Goal: Information Seeking & Learning: Learn about a topic

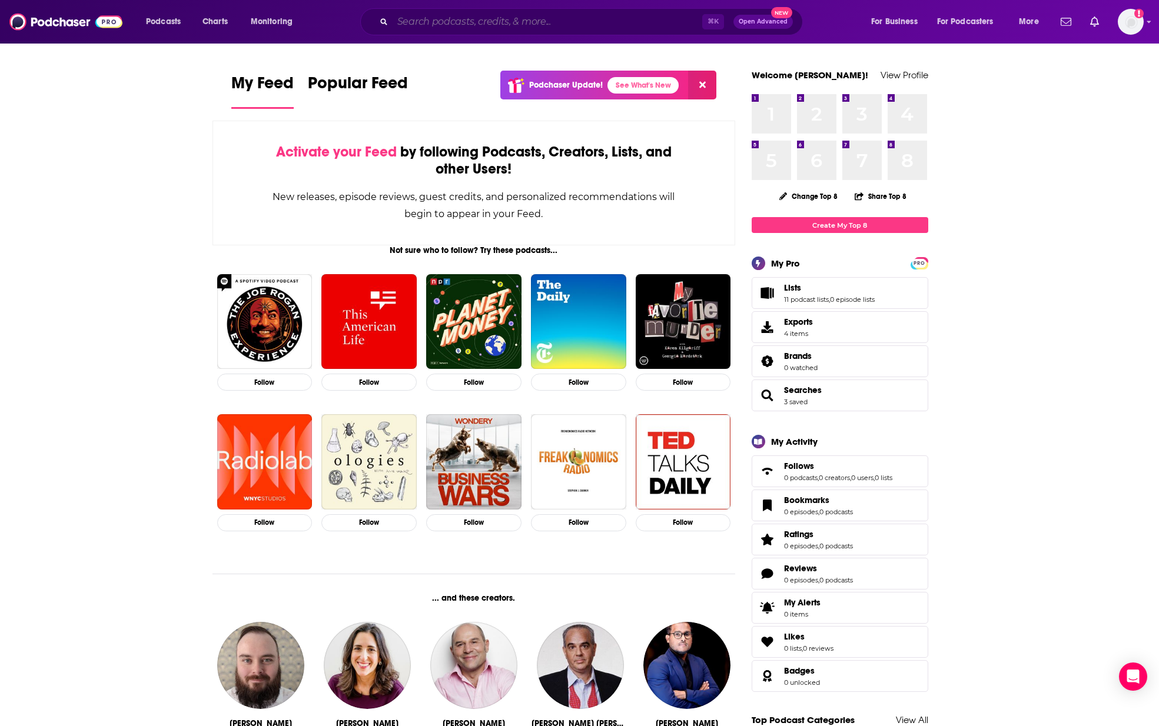
click at [474, 23] on input "Search podcasts, credits, & more..." at bounding box center [547, 21] width 310 height 19
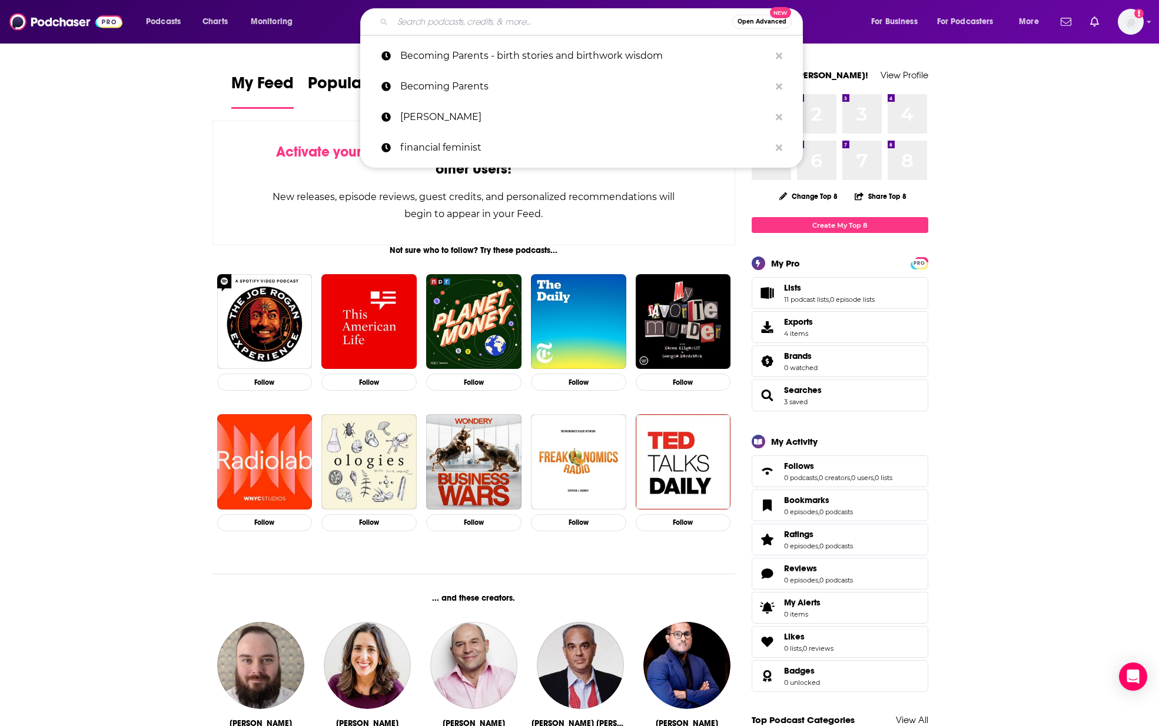
paste input "" People I (Mostly) Admire""
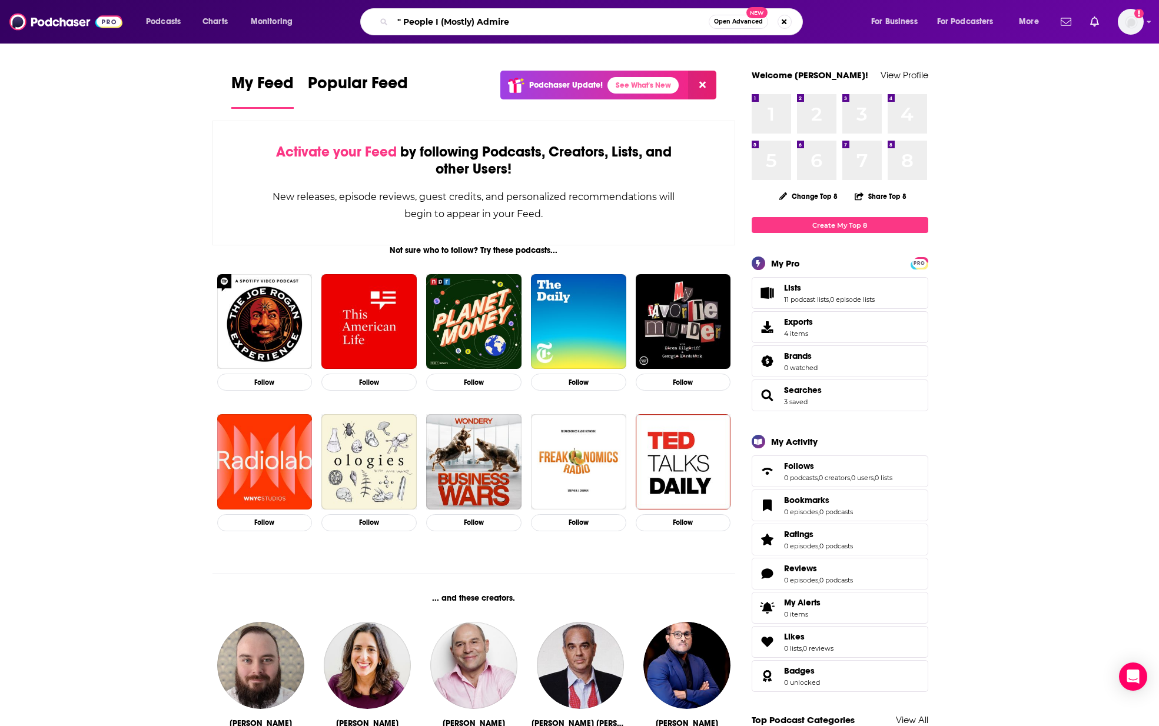
click at [405, 21] on input "" People I (Mostly) Admire" at bounding box center [550, 21] width 316 height 19
drag, startPoint x: 403, startPoint y: 21, endPoint x: 413, endPoint y: 25, distance: 10.8
click at [402, 21] on input "" People I (Mostly) Admire" at bounding box center [550, 21] width 316 height 19
type input "People I (Mostly) Admire"
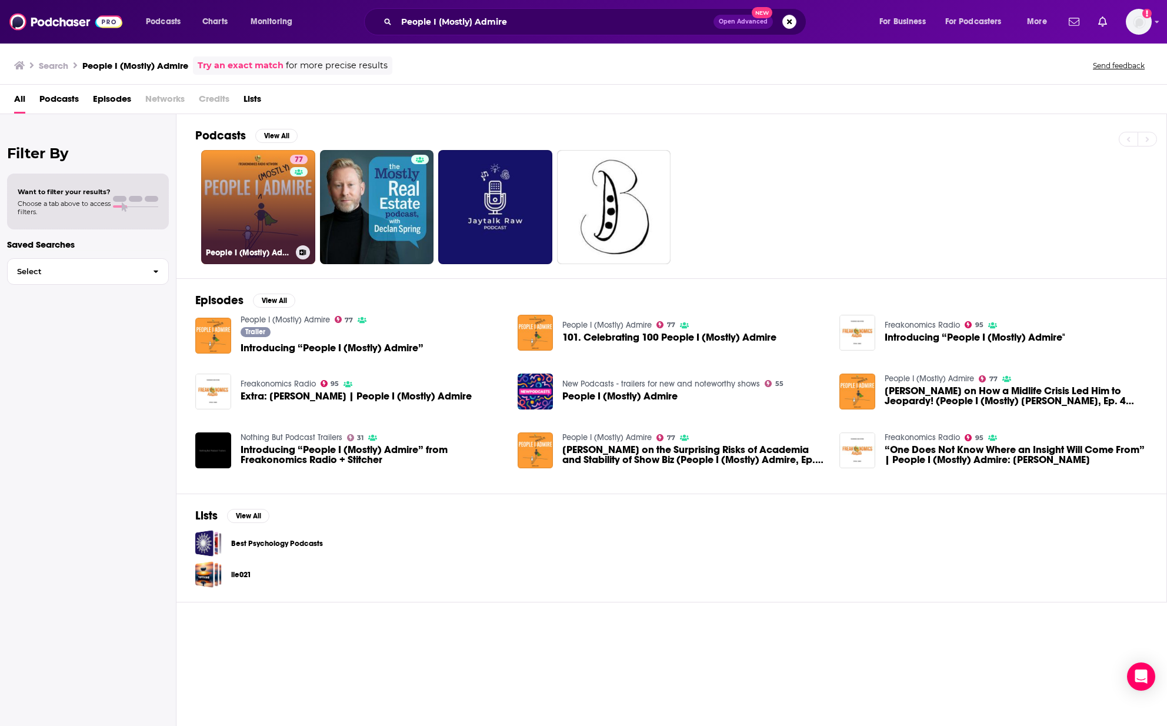
click at [275, 198] on link "77 People I (Mostly) Admire" at bounding box center [258, 207] width 114 height 114
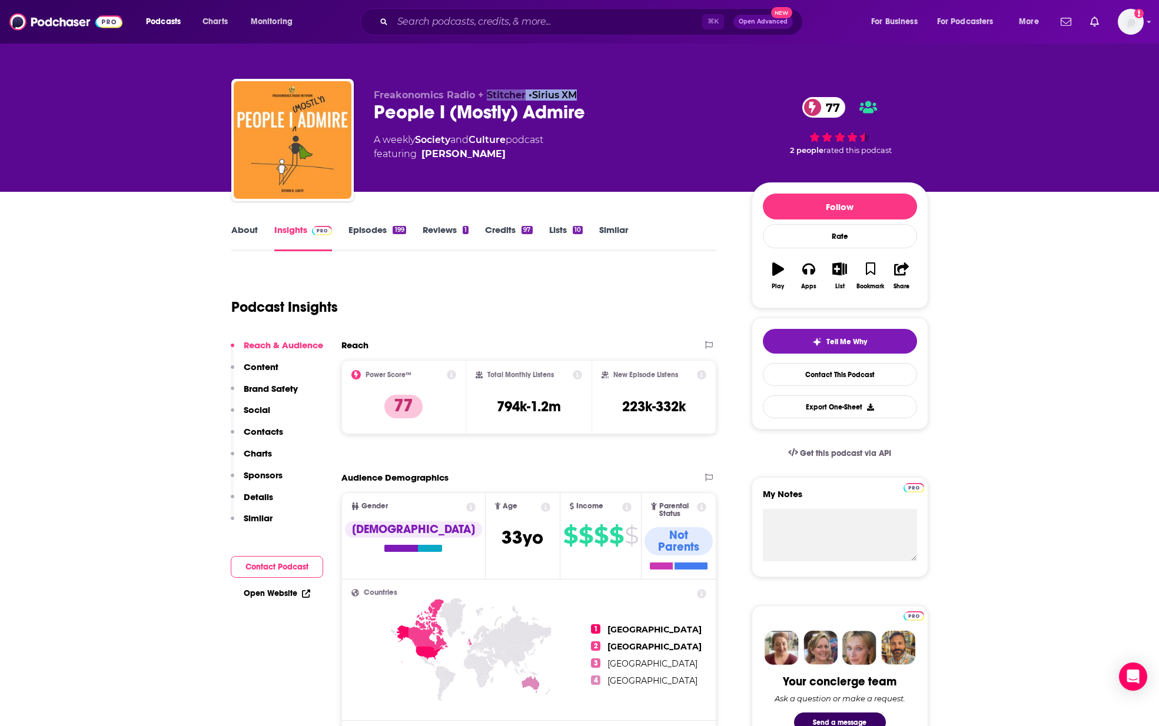
drag, startPoint x: 559, startPoint y: 91, endPoint x: 484, endPoint y: 93, distance: 75.3
click at [484, 93] on p "Freakonomics Radio + Stitcher • Sirius XM" at bounding box center [553, 94] width 359 height 11
copy p "Stitcher • Sirius XM"
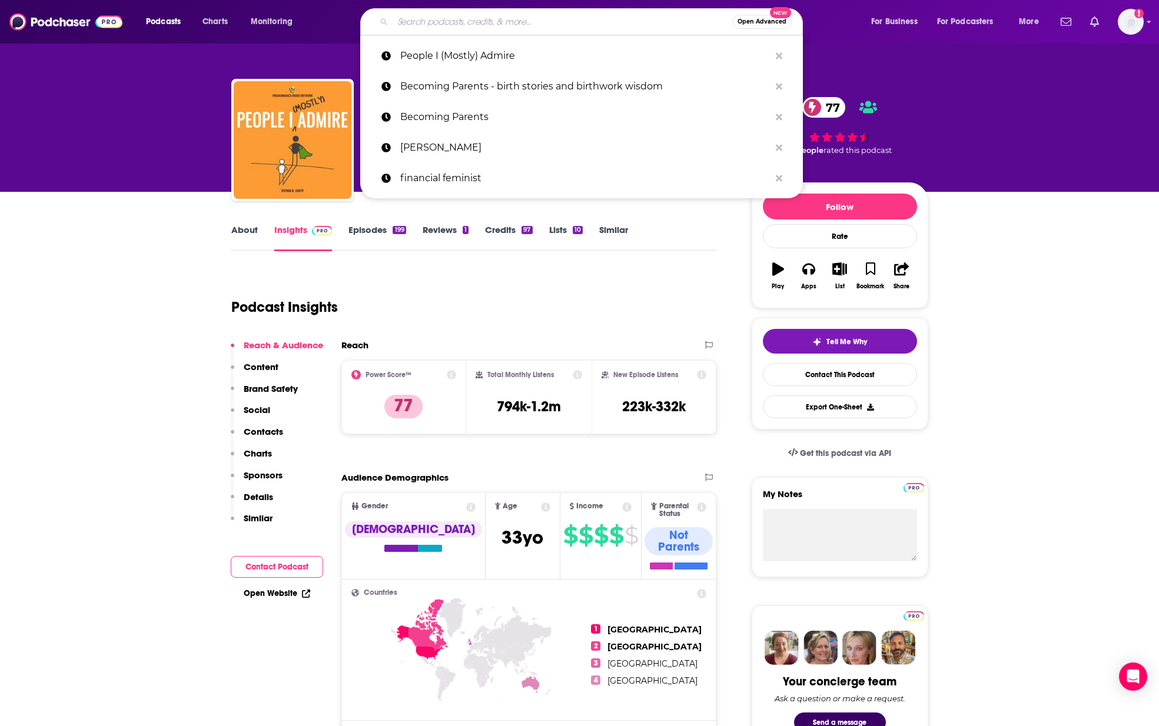
click at [449, 25] on input "Search podcasts, credits, & more..." at bounding box center [562, 21] width 340 height 19
paste input "Stanford Psychology Podcast"
type input "Stanford Psychology Podcast"
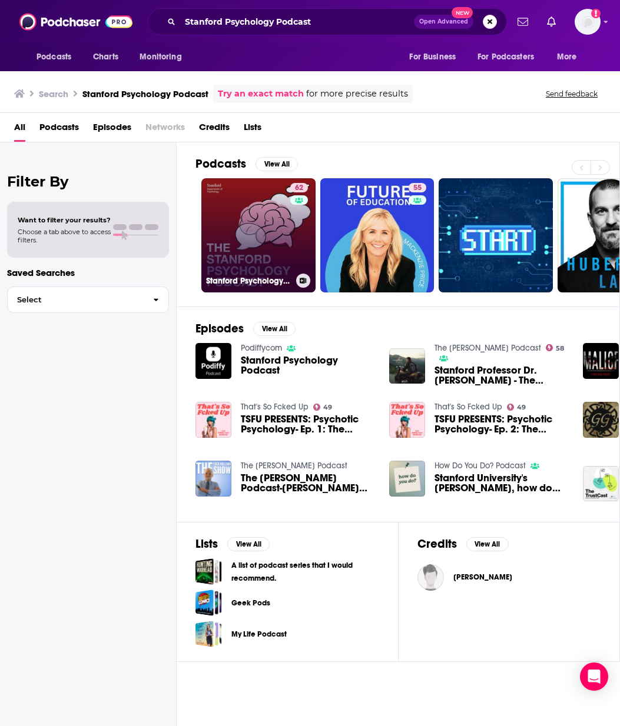
click at [263, 241] on link "62 Stanford Psychology Podcast" at bounding box center [258, 235] width 114 height 114
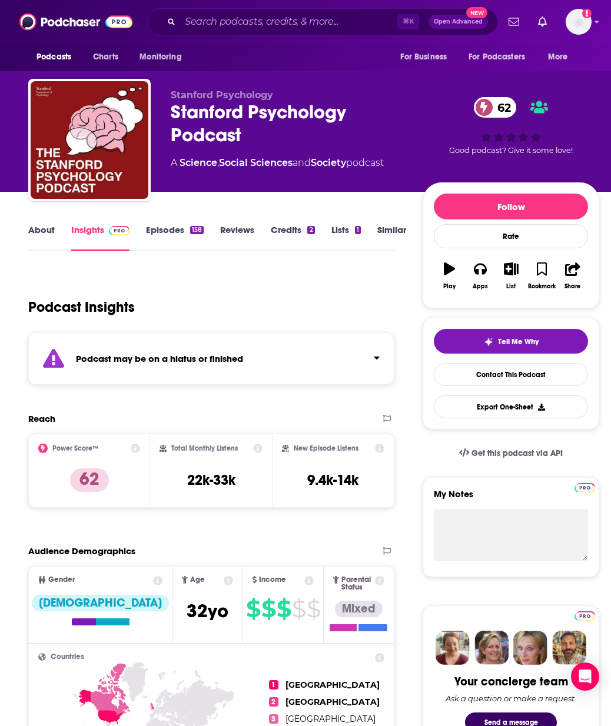
click at [243, 484] on div "Total Monthly Listens 22k-33k" at bounding box center [210, 471] width 103 height 54
drag, startPoint x: 241, startPoint y: 482, endPoint x: 174, endPoint y: 483, distance: 67.1
click at [174, 483] on div "Total Monthly Listens 22k-33k" at bounding box center [210, 471] width 103 height 54
copy h3 "22k-33k"
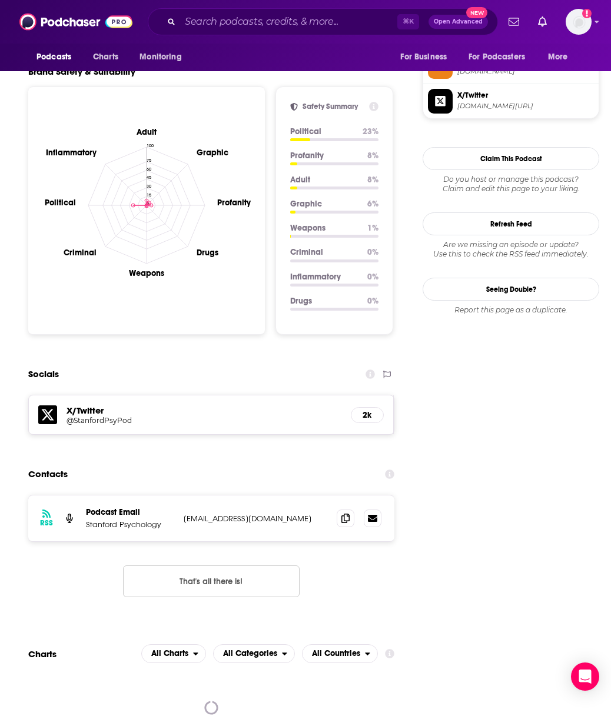
scroll to position [1108, 0]
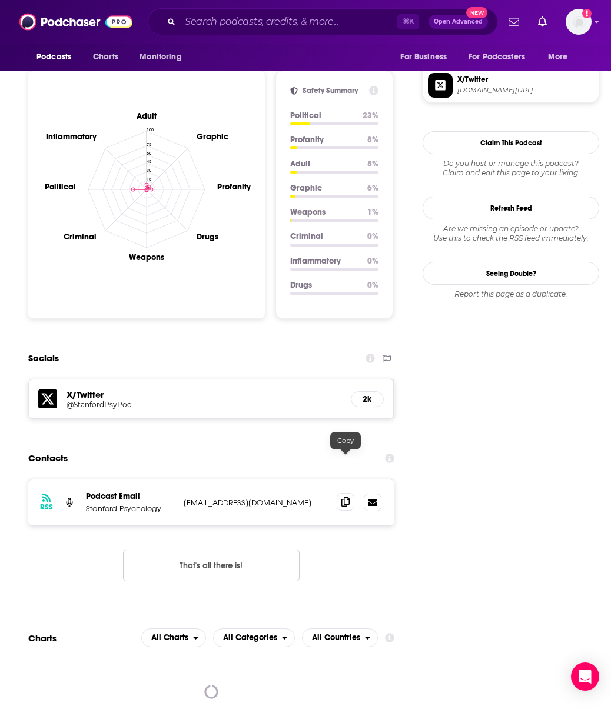
click at [344, 497] on icon at bounding box center [345, 501] width 8 height 9
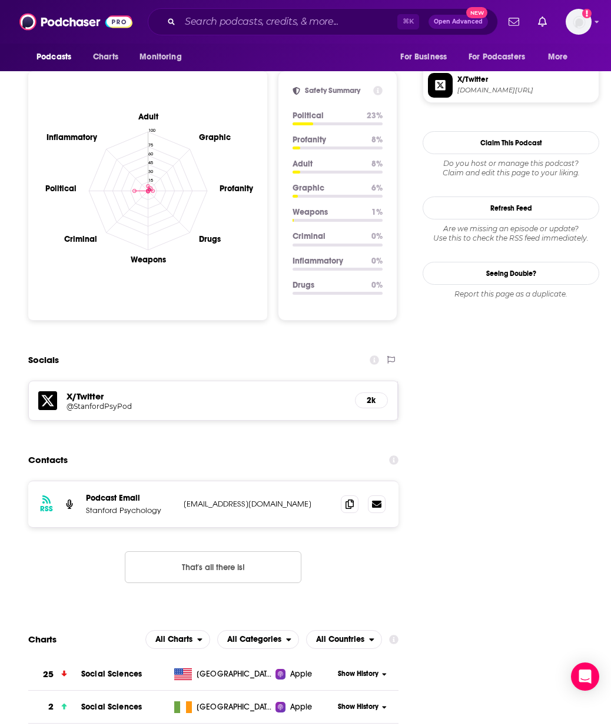
scroll to position [1102, 0]
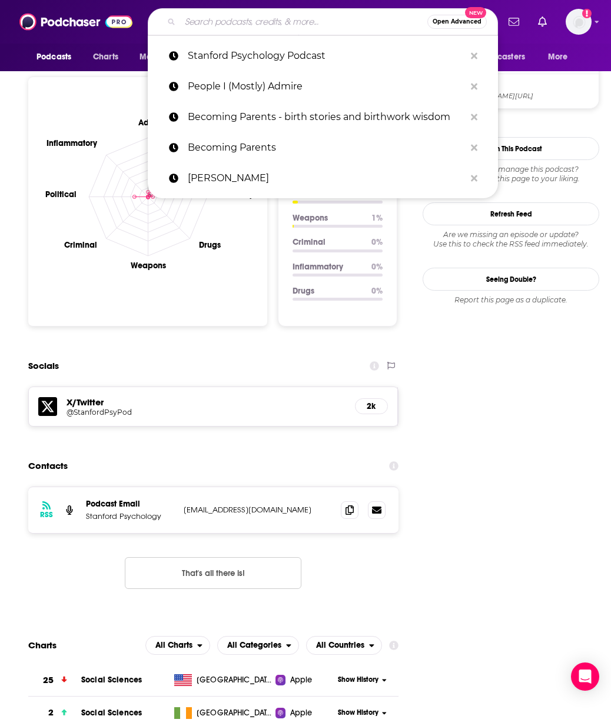
click at [207, 18] on input "Search podcasts, credits, & more..." at bounding box center [303, 21] width 247 height 19
paste input "Clearer Thinking"
type input "Clearer Thinking"
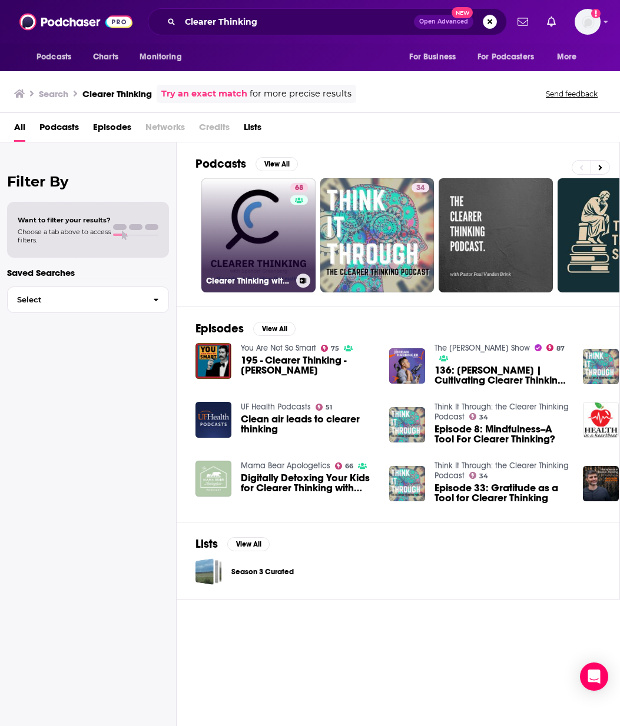
click at [247, 224] on link "68 Clearer Thinking with Spencer Greenberg" at bounding box center [258, 235] width 114 height 114
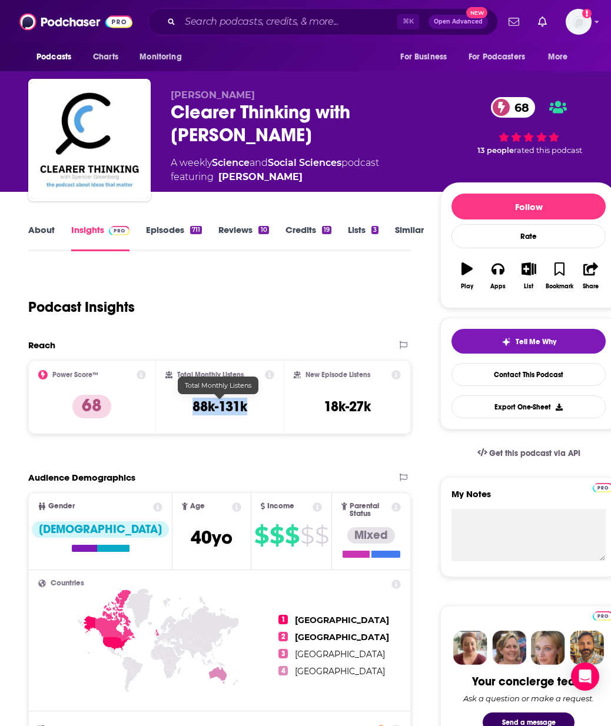
drag, startPoint x: 257, startPoint y: 409, endPoint x: 192, endPoint y: 409, distance: 64.7
click at [192, 409] on div "Total Monthly Listens 88k-131k" at bounding box center [219, 397] width 109 height 54
copy h3 "88k-131k"
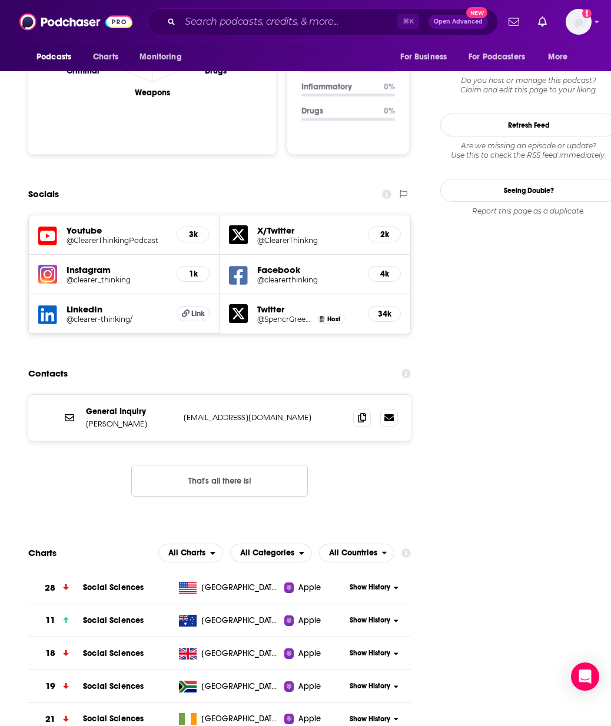
scroll to position [1221, 0]
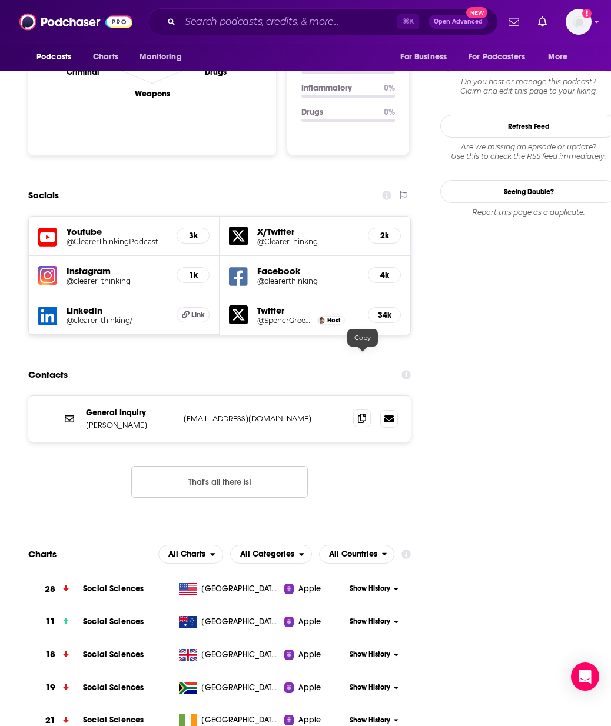
click at [362, 414] on icon at bounding box center [362, 418] width 8 height 9
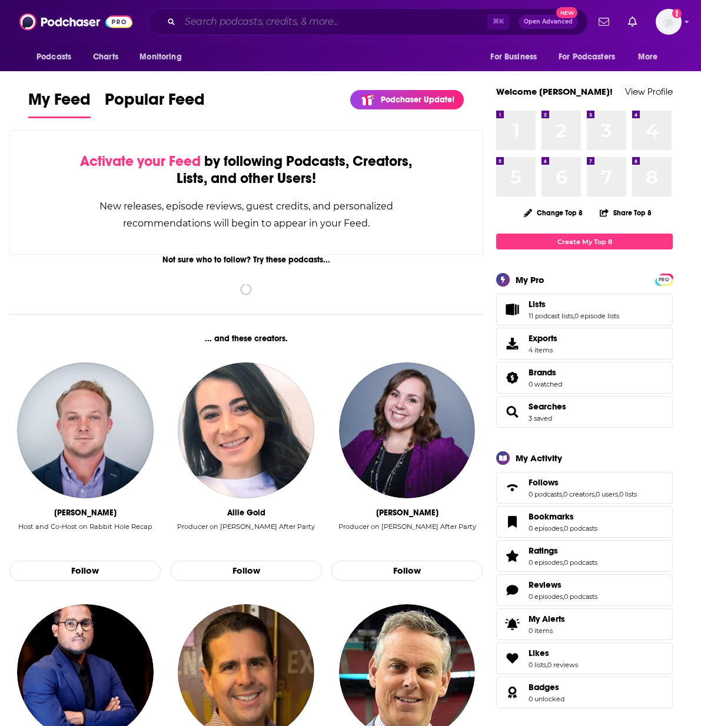
click at [235, 21] on input "Search podcasts, credits, & more..." at bounding box center [333, 21] width 307 height 19
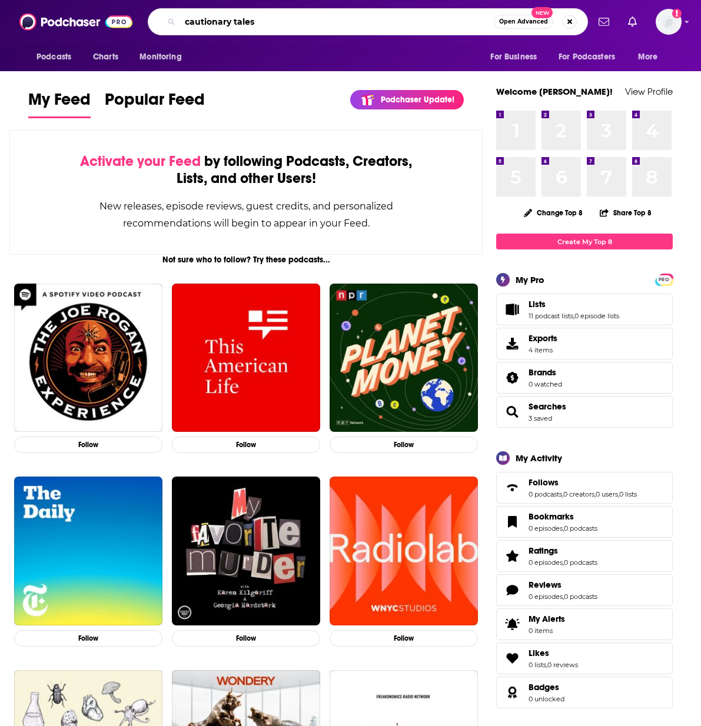
type input "cautionary tales"
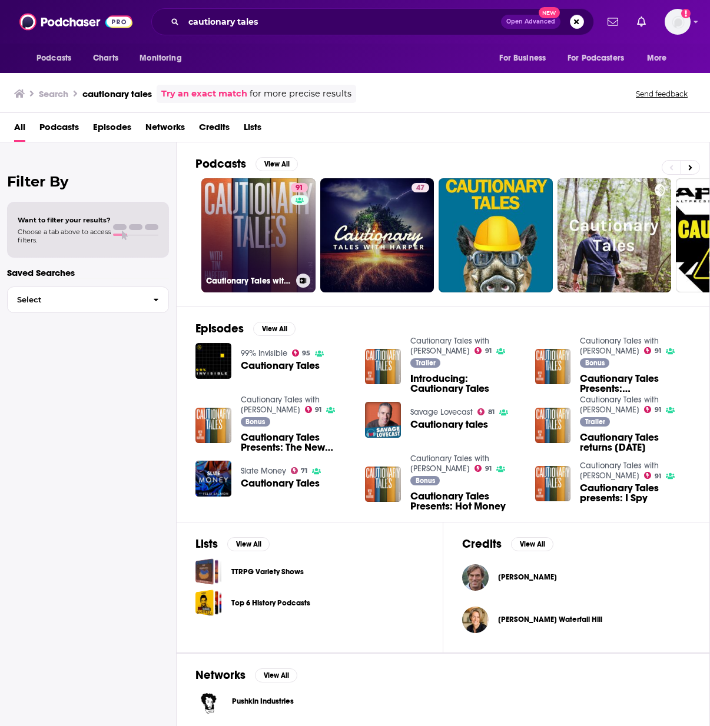
click at [259, 211] on link "91 Cautionary Tales with [PERSON_NAME]" at bounding box center [258, 235] width 114 height 114
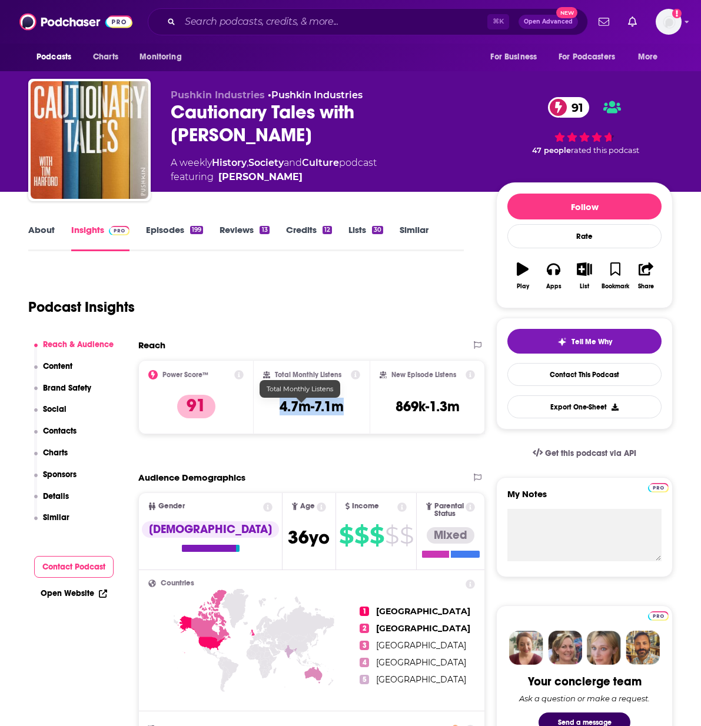
drag, startPoint x: 327, startPoint y: 413, endPoint x: 271, endPoint y: 418, distance: 55.5
click at [271, 418] on div "Total Monthly Listens 4.7m-7.1m" at bounding box center [311, 397] width 97 height 54
copy h3 "4.7m-7.1m"
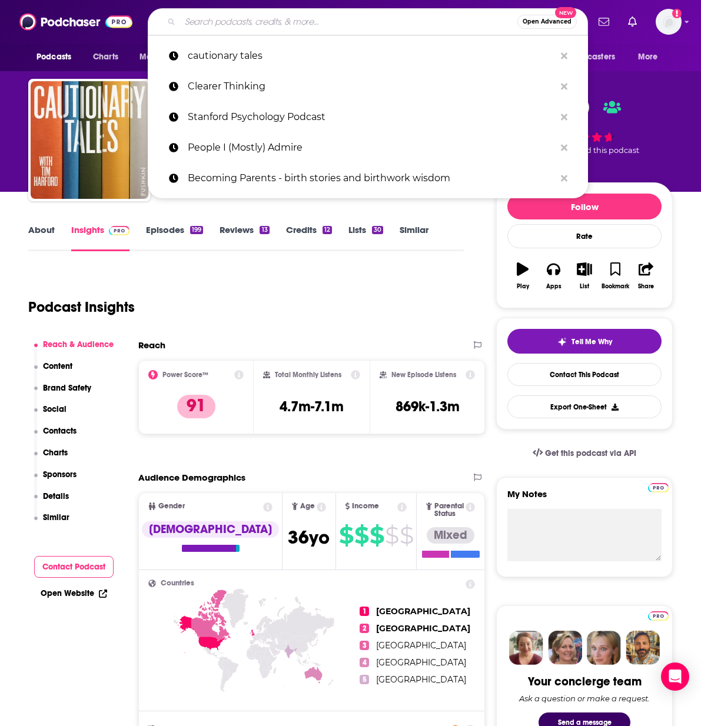
click at [218, 14] on input "Search podcasts, credits, & more..." at bounding box center [348, 21] width 337 height 19
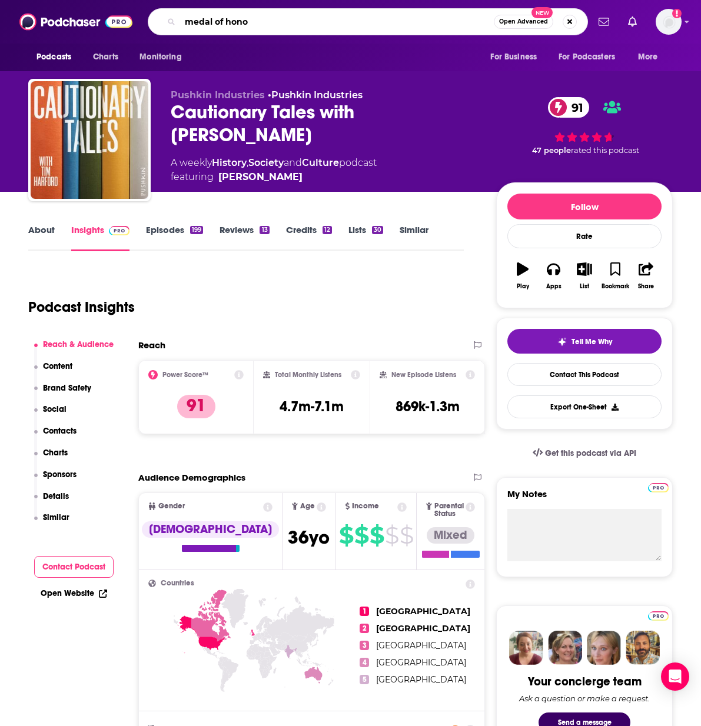
type input "medal of honor"
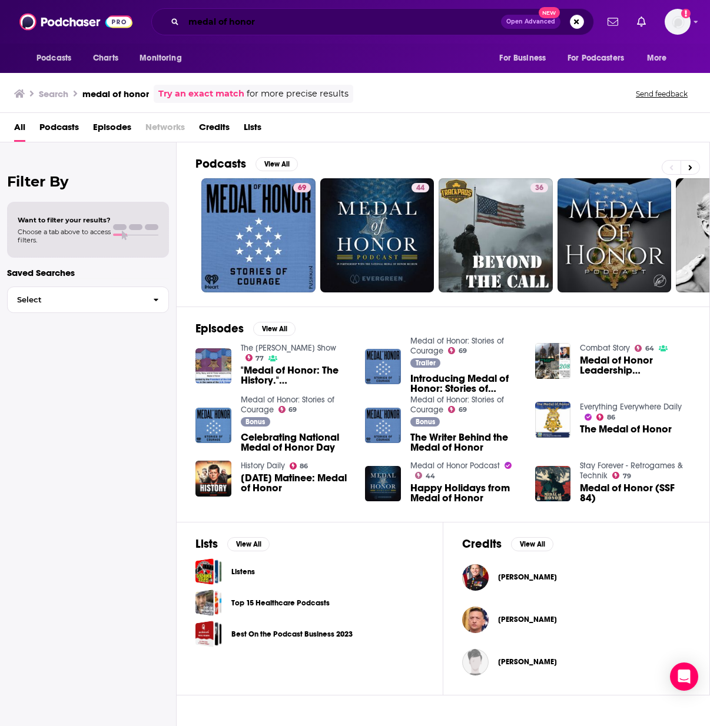
click at [282, 24] on input "medal of honor" at bounding box center [342, 21] width 317 height 19
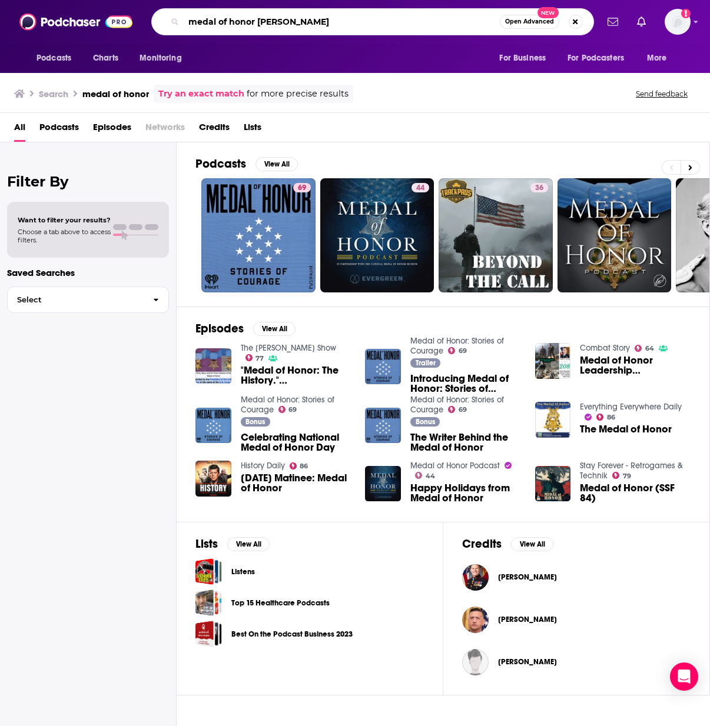
type input "medal of honor [PERSON_NAME]"
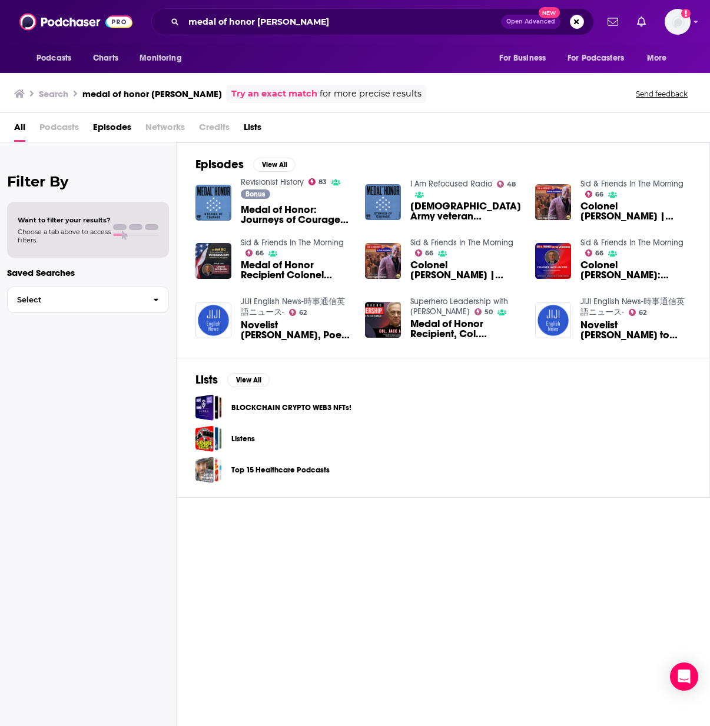
click at [271, 214] on span "Medal of Honor: Journeys of Courage with [PERSON_NAME]" at bounding box center [296, 215] width 110 height 20
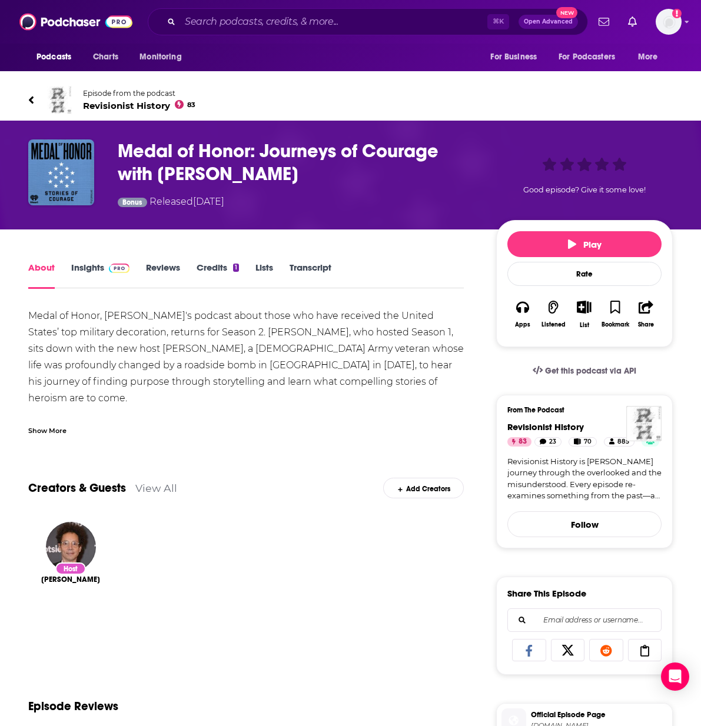
click at [126, 148] on h1 "Medal of Honor: Journeys of Courage with [PERSON_NAME]" at bounding box center [298, 162] width 360 height 46
drag, startPoint x: 277, startPoint y: 176, endPoint x: 159, endPoint y: 181, distance: 117.2
click at [159, 181] on h1 "Medal of Honor: Journeys of Courage with [PERSON_NAME]" at bounding box center [298, 162] width 360 height 46
copy h1 "[PERSON_NAME]"
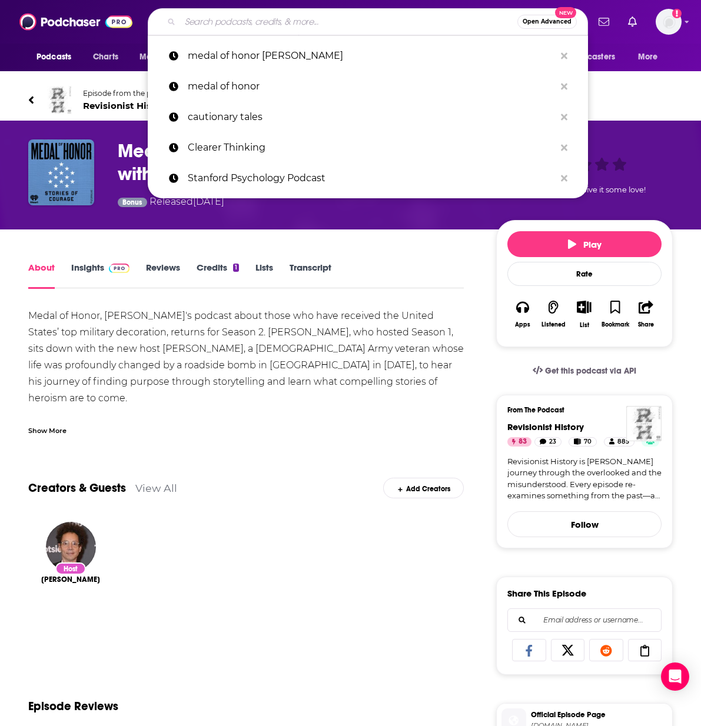
click at [254, 23] on input "Search podcasts, credits, & more..." at bounding box center [348, 21] width 337 height 19
paste input "[PERSON_NAME]"
type input "[PERSON_NAME]"
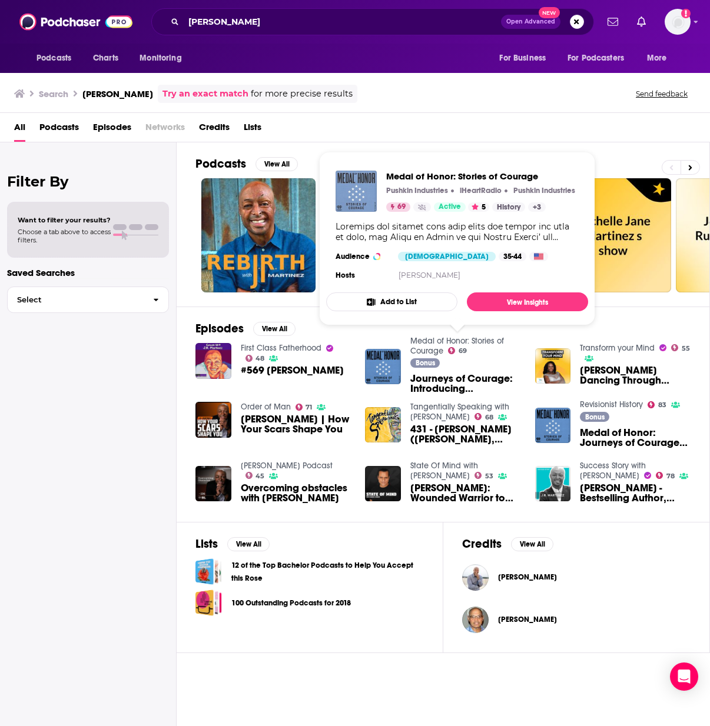
click at [368, 189] on img "Medal of Honor: Stories of Courage" at bounding box center [355, 191] width 41 height 41
